Goal: Task Accomplishment & Management: Manage account settings

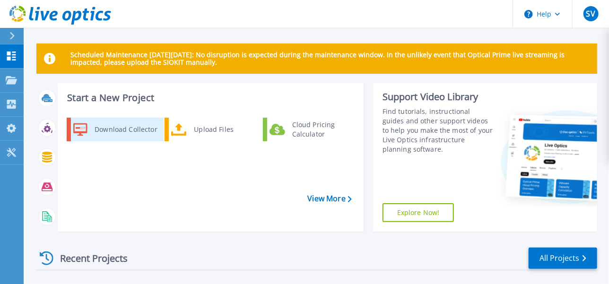
click at [131, 131] on div "Download Collector" at bounding box center [125, 129] width 71 height 19
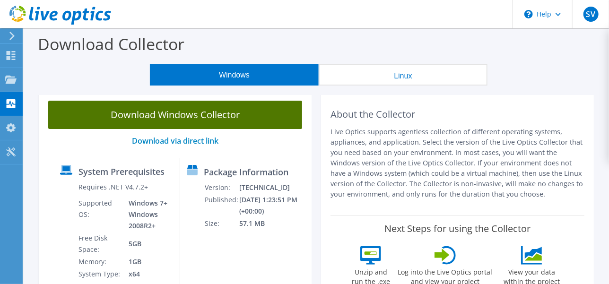
click at [254, 118] on link "Download Windows Collector" at bounding box center [175, 115] width 254 height 28
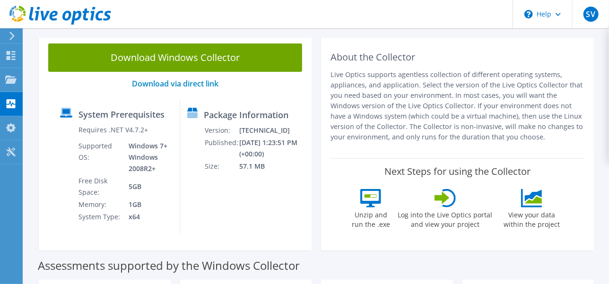
scroll to position [59, 0]
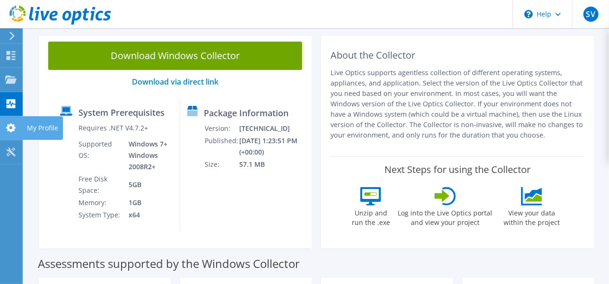
click at [12, 128] on use at bounding box center [10, 127] width 9 height 9
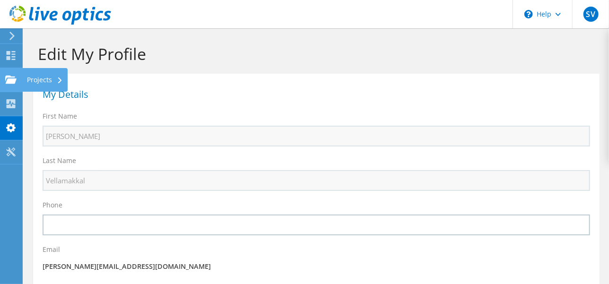
click at [54, 81] on div "Projects" at bounding box center [44, 80] width 45 height 24
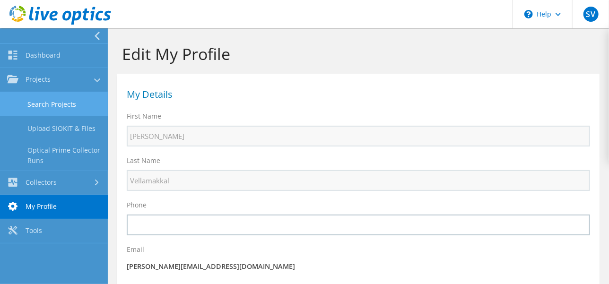
click at [74, 103] on link "Search Projects" at bounding box center [54, 104] width 108 height 24
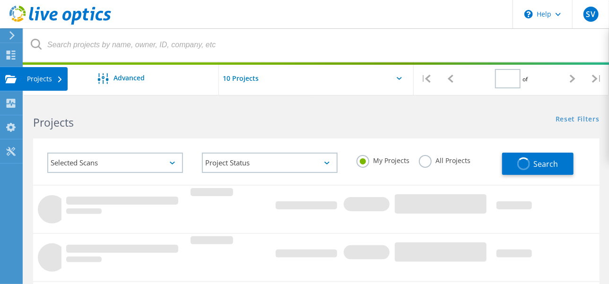
type input "1"
click at [58, 78] on div "Projects" at bounding box center [45, 79] width 36 height 7
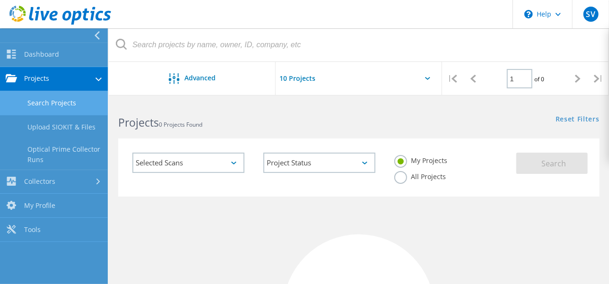
click at [93, 38] on div at bounding box center [99, 35] width 14 height 9
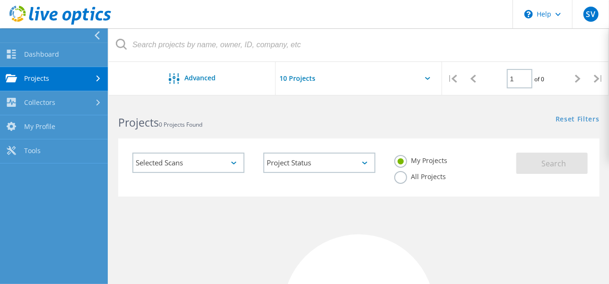
click at [92, 35] on div at bounding box center [99, 35] width 14 height 9
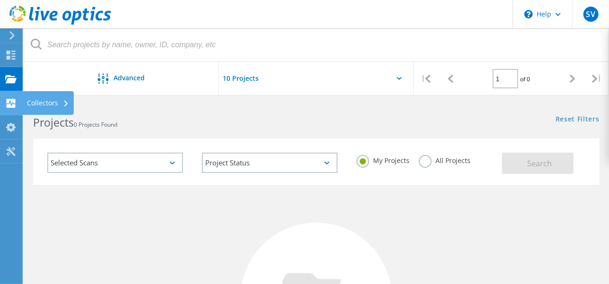
click at [13, 102] on use at bounding box center [11, 103] width 9 height 9
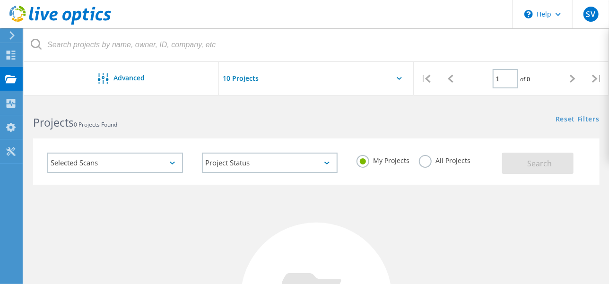
click at [159, 153] on div "Selected Scans" at bounding box center [115, 163] width 136 height 20
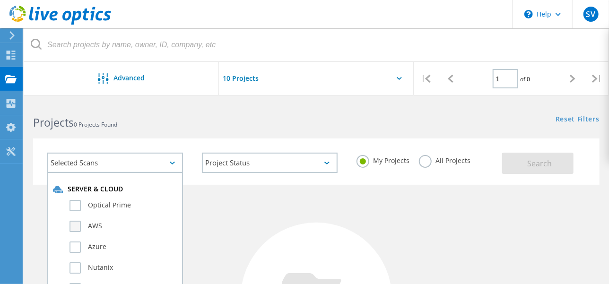
scroll to position [59, 0]
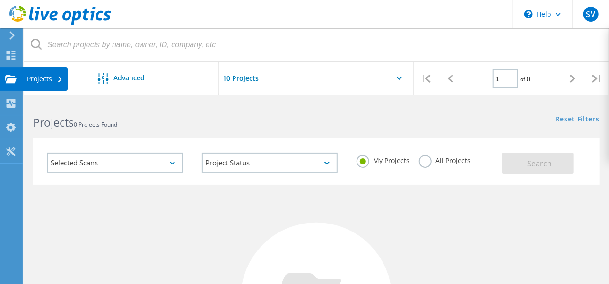
click at [61, 78] on use at bounding box center [60, 80] width 4 height 6
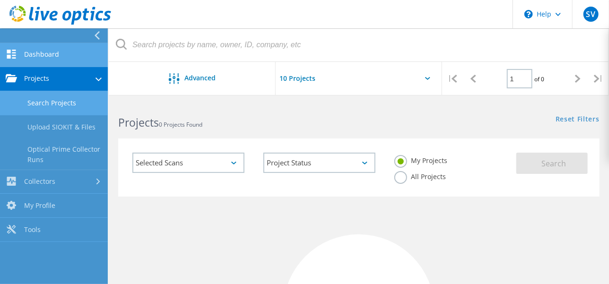
click at [56, 63] on link "Dashboard" at bounding box center [54, 55] width 108 height 24
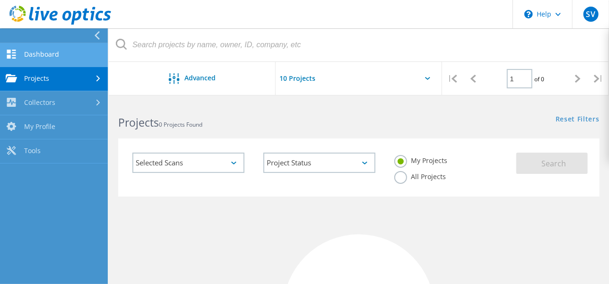
click at [62, 59] on link "Dashboard" at bounding box center [54, 55] width 108 height 24
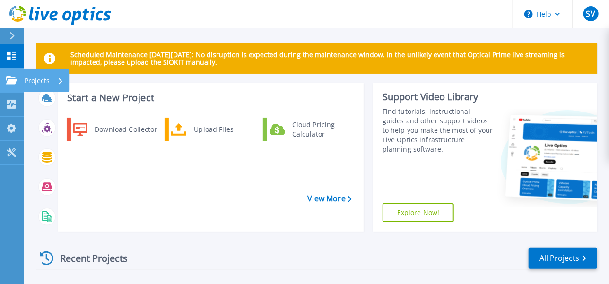
click at [53, 80] on div "Projects" at bounding box center [44, 81] width 39 height 25
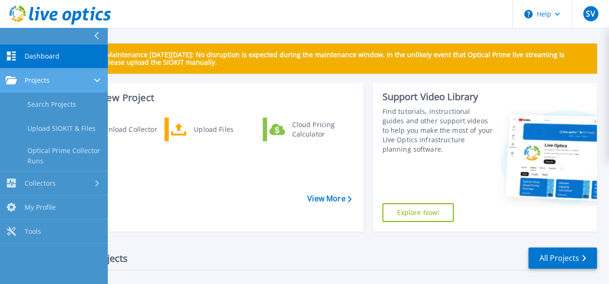
click at [71, 81] on div "Projects" at bounding box center [54, 80] width 96 height 9
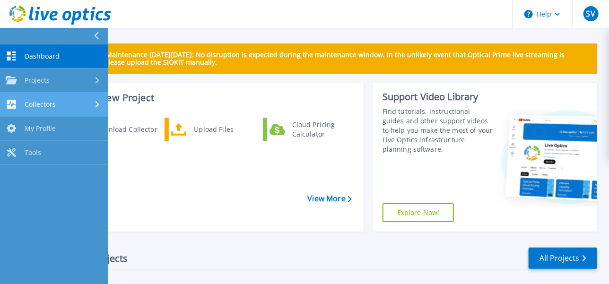
click at [60, 107] on div "Collectors" at bounding box center [54, 104] width 96 height 9
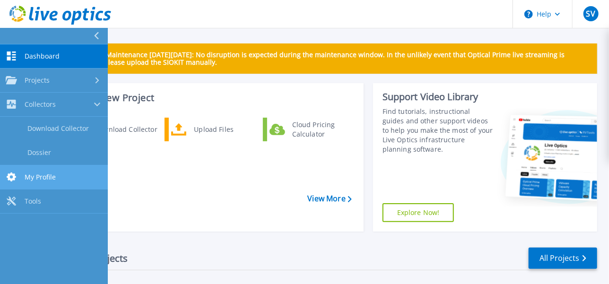
click at [57, 173] on link "My Profile My Profile" at bounding box center [54, 177] width 108 height 24
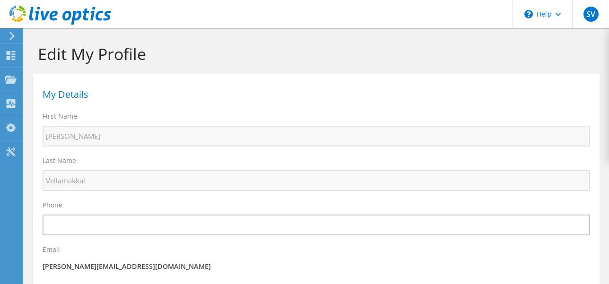
select select "22"
click at [12, 86] on div at bounding box center [10, 81] width 11 height 10
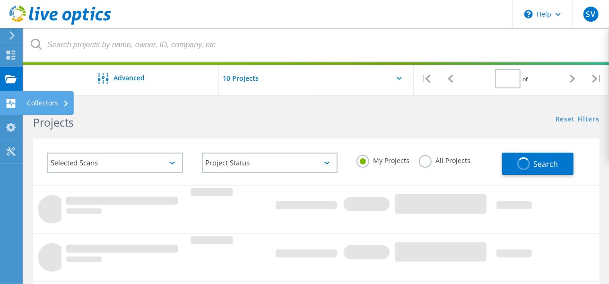
type input "1"
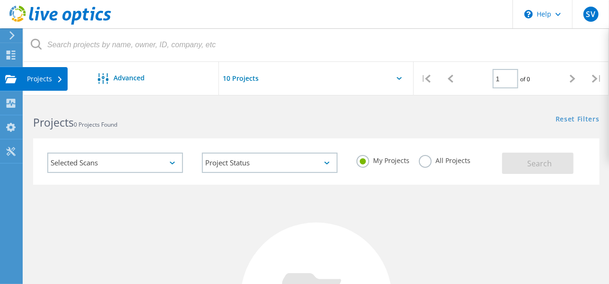
click at [15, 77] on icon at bounding box center [10, 79] width 11 height 9
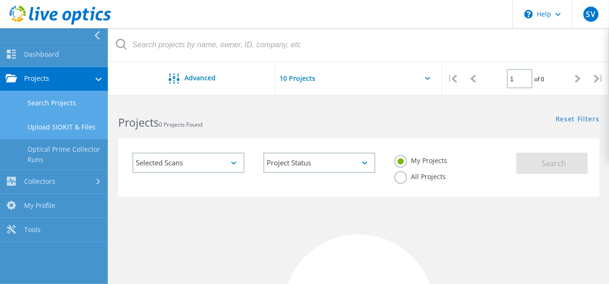
click at [75, 126] on link "Upload SIOKIT & Files" at bounding box center [54, 127] width 108 height 24
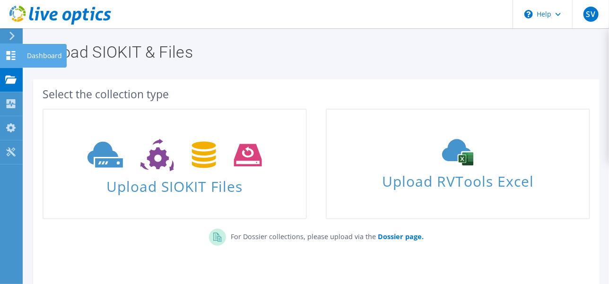
click at [0, 57] on html "SV End User Sreejith Vellamakkal sreejith.vellamakkal@mofne.gov.bh Ministry of …" at bounding box center [304, 142] width 609 height 284
click at [33, 53] on div "Dashboard" at bounding box center [44, 56] width 44 height 24
